Goal: Information Seeking & Learning: Learn about a topic

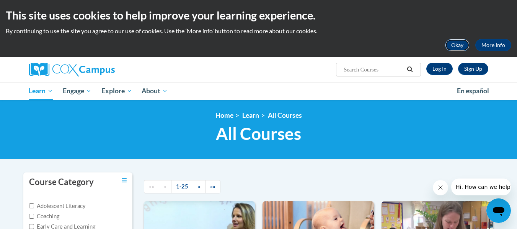
click at [458, 44] on button "Okay" at bounding box center [457, 45] width 25 height 12
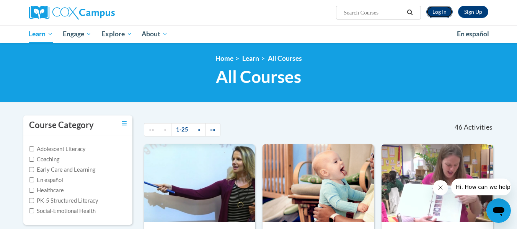
click at [440, 10] on link "Log In" at bounding box center [440, 12] width 26 height 12
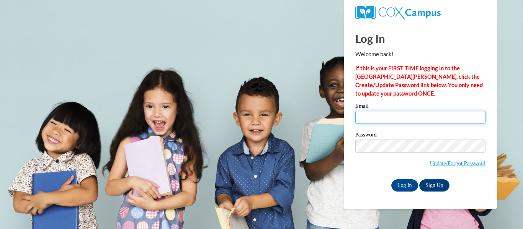
click at [422, 116] on input "Email" at bounding box center [420, 117] width 130 height 13
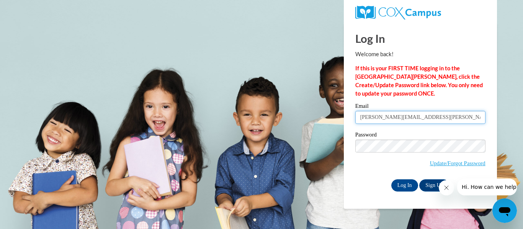
type input "jessica.weingart@atlanta.k12.ga.us"
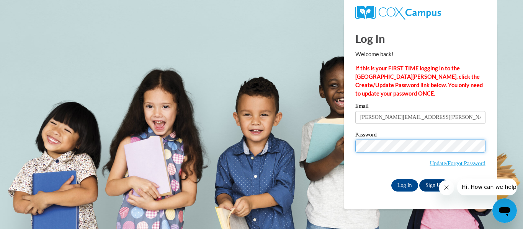
click at [391, 180] on input "Log In" at bounding box center [404, 186] width 27 height 12
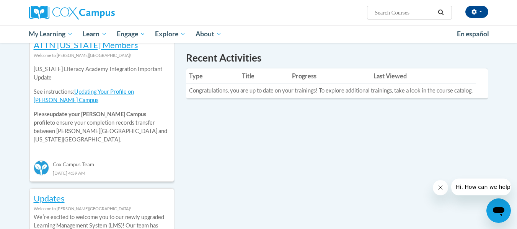
scroll to position [257, 0]
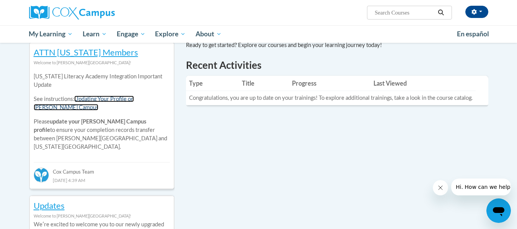
click at [134, 100] on link "Updating Your Profile on Cox Campus" at bounding box center [84, 103] width 100 height 15
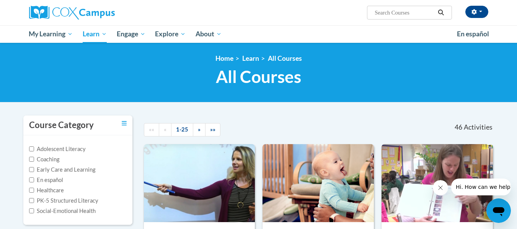
click at [420, 12] on input "Search..." at bounding box center [404, 12] width 61 height 9
type input "renew certification"
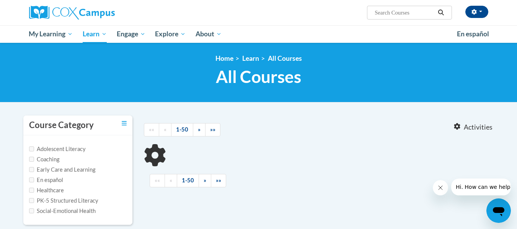
type input "renew certification"
